Goal: Check status

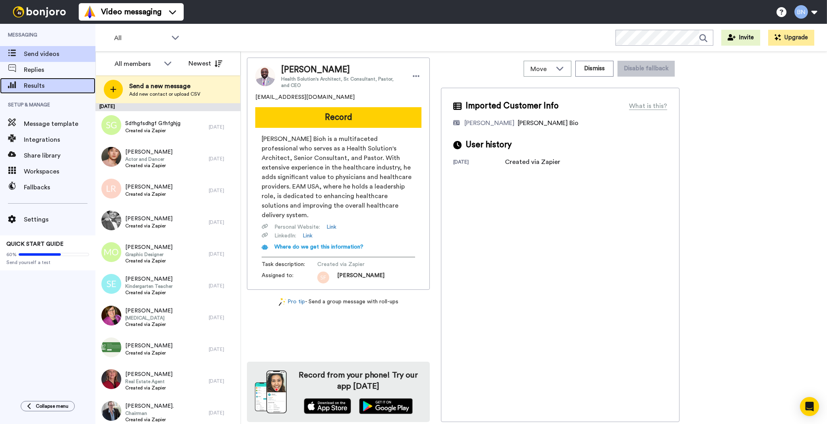
click at [57, 86] on span "Results" at bounding box center [60, 86] width 72 height 10
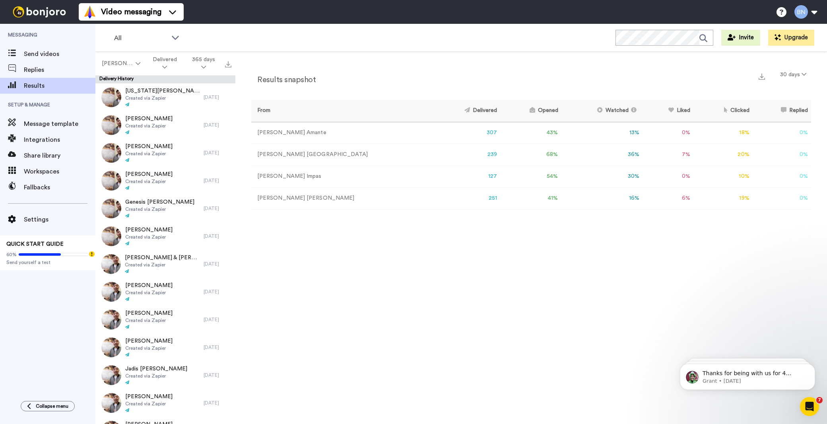
click at [327, 50] on div "All WORKSPACES View all All Default Task List Other Re-engagement Writing Leads…" at bounding box center [460, 38] width 731 height 28
